Goal: Transaction & Acquisition: Subscribe to service/newsletter

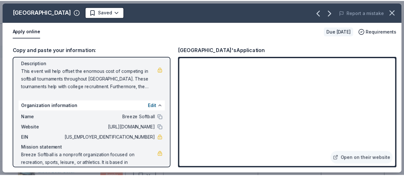
scroll to position [79, 0]
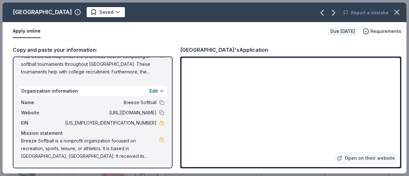
click at [24, 29] on button "Apply online" at bounding box center [27, 31] width 28 height 13
click at [22, 31] on button "Apply online" at bounding box center [27, 31] width 28 height 13
click at [394, 10] on icon "button" at bounding box center [396, 12] width 4 height 4
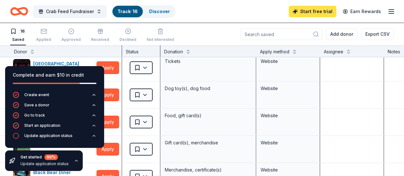
click at [318, 15] on link "Start free trial" at bounding box center [313, 11] width 48 height 11
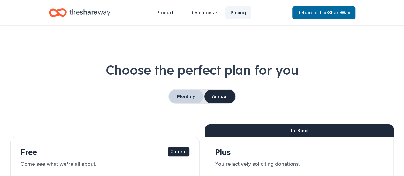
click at [181, 99] on button "Monthly" at bounding box center [186, 96] width 34 height 13
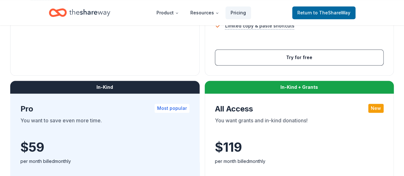
scroll to position [294, 0]
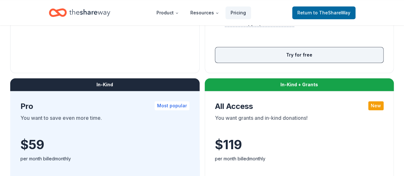
click at [215, 63] on button "Try for free" at bounding box center [299, 54] width 168 height 15
